Goal: Task Accomplishment & Management: Manage account settings

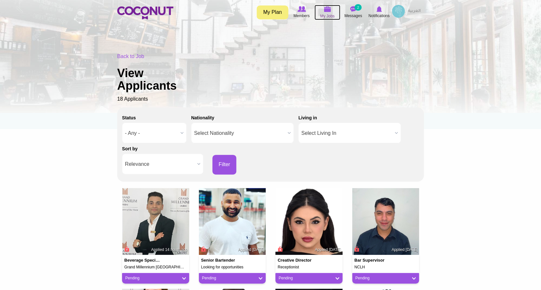
click at [322, 13] on span "My Jobs" at bounding box center [327, 16] width 15 height 6
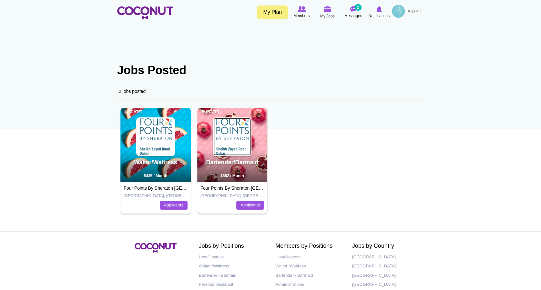
click at [236, 151] on img at bounding box center [231, 136] width 37 height 37
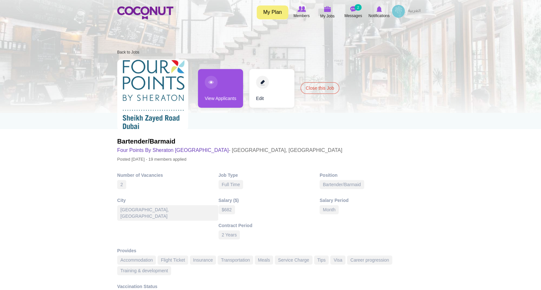
click at [209, 87] on link "View Applicants" at bounding box center [220, 88] width 45 height 39
